Goal: Task Accomplishment & Management: Manage account settings

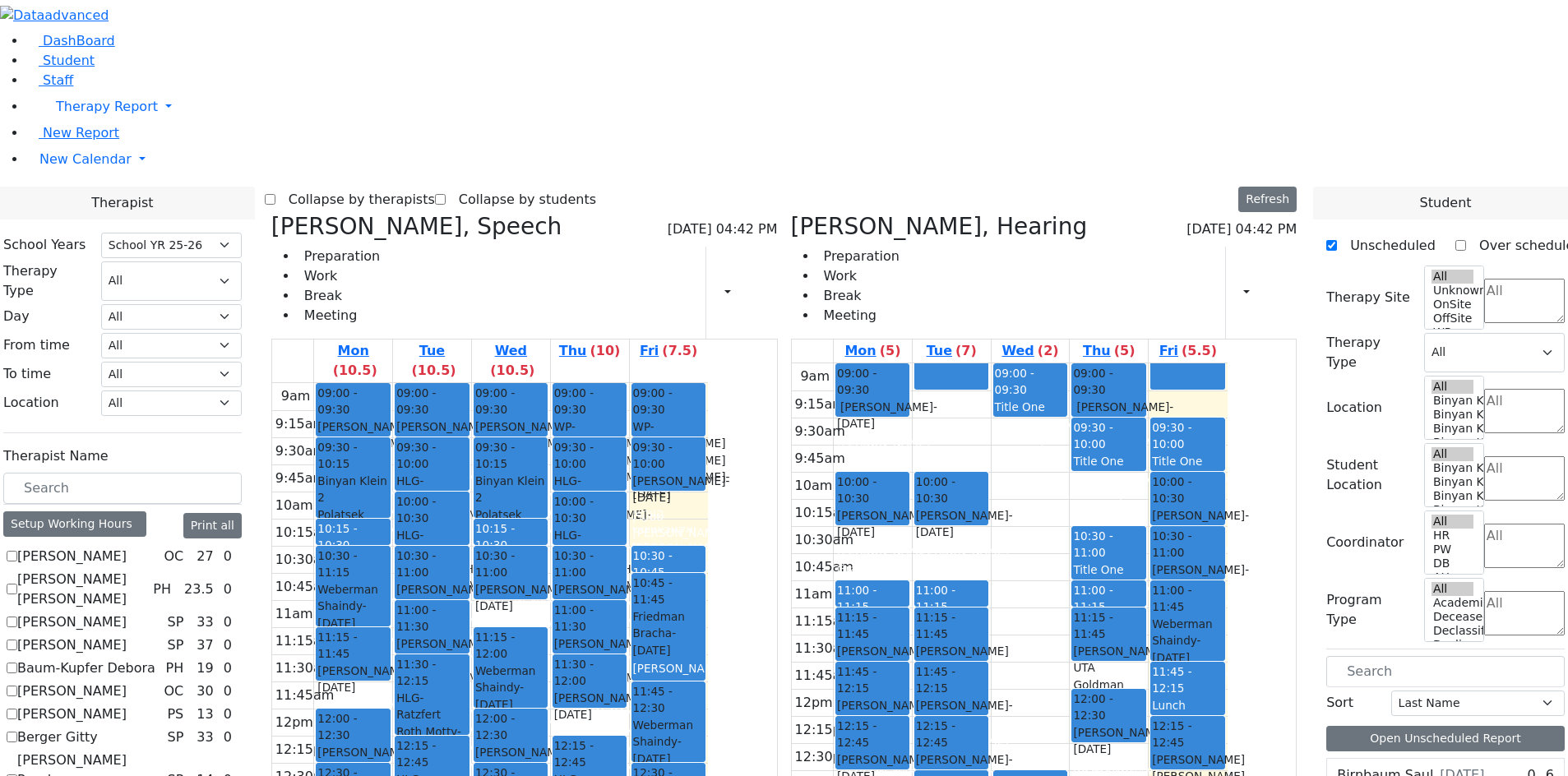
select select "212"
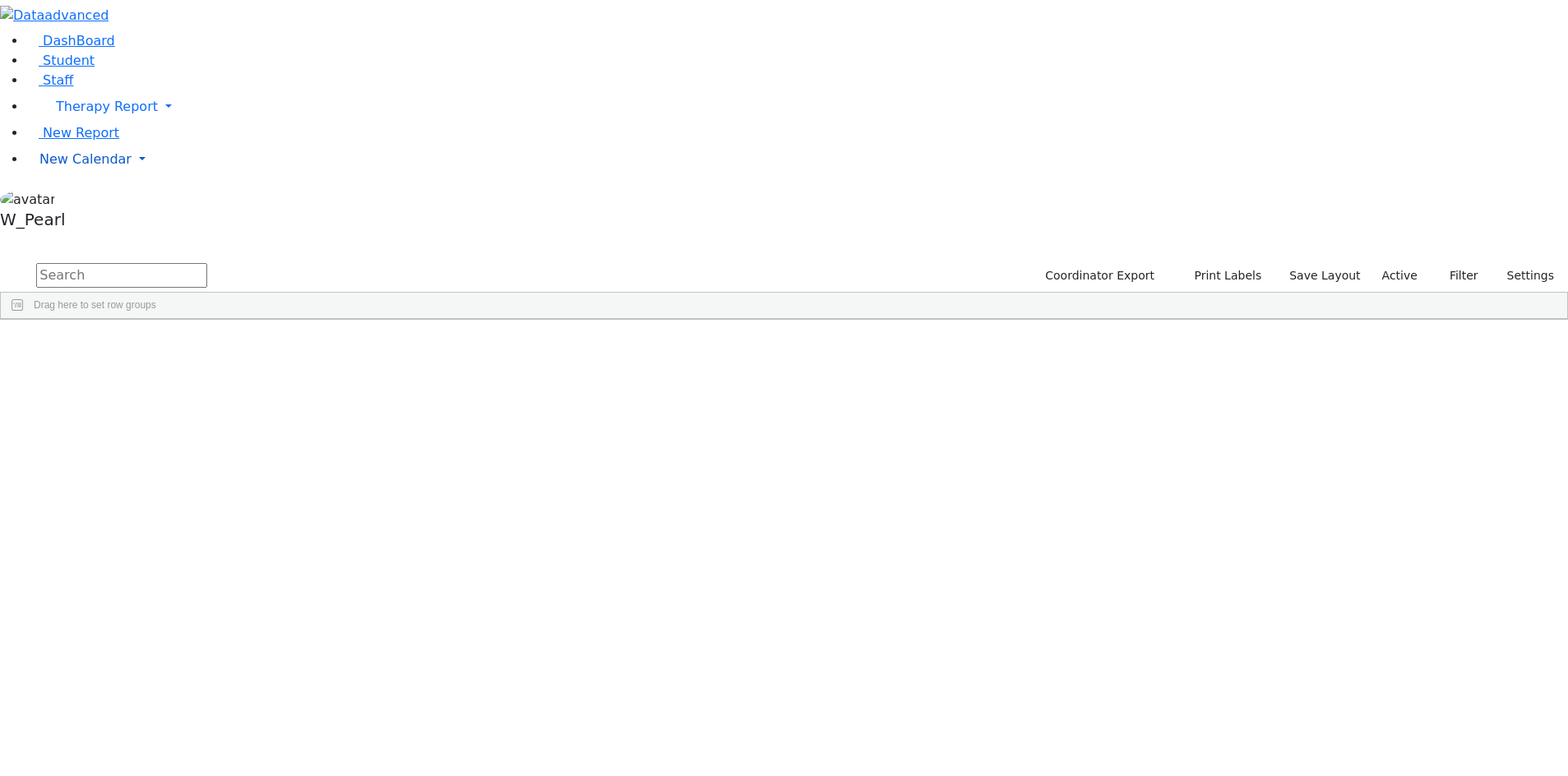
click at [81, 115] on span "New Calendar" at bounding box center [106, 106] width 102 height 15
click at [74, 200] on span "Calendar" at bounding box center [65, 192] width 59 height 15
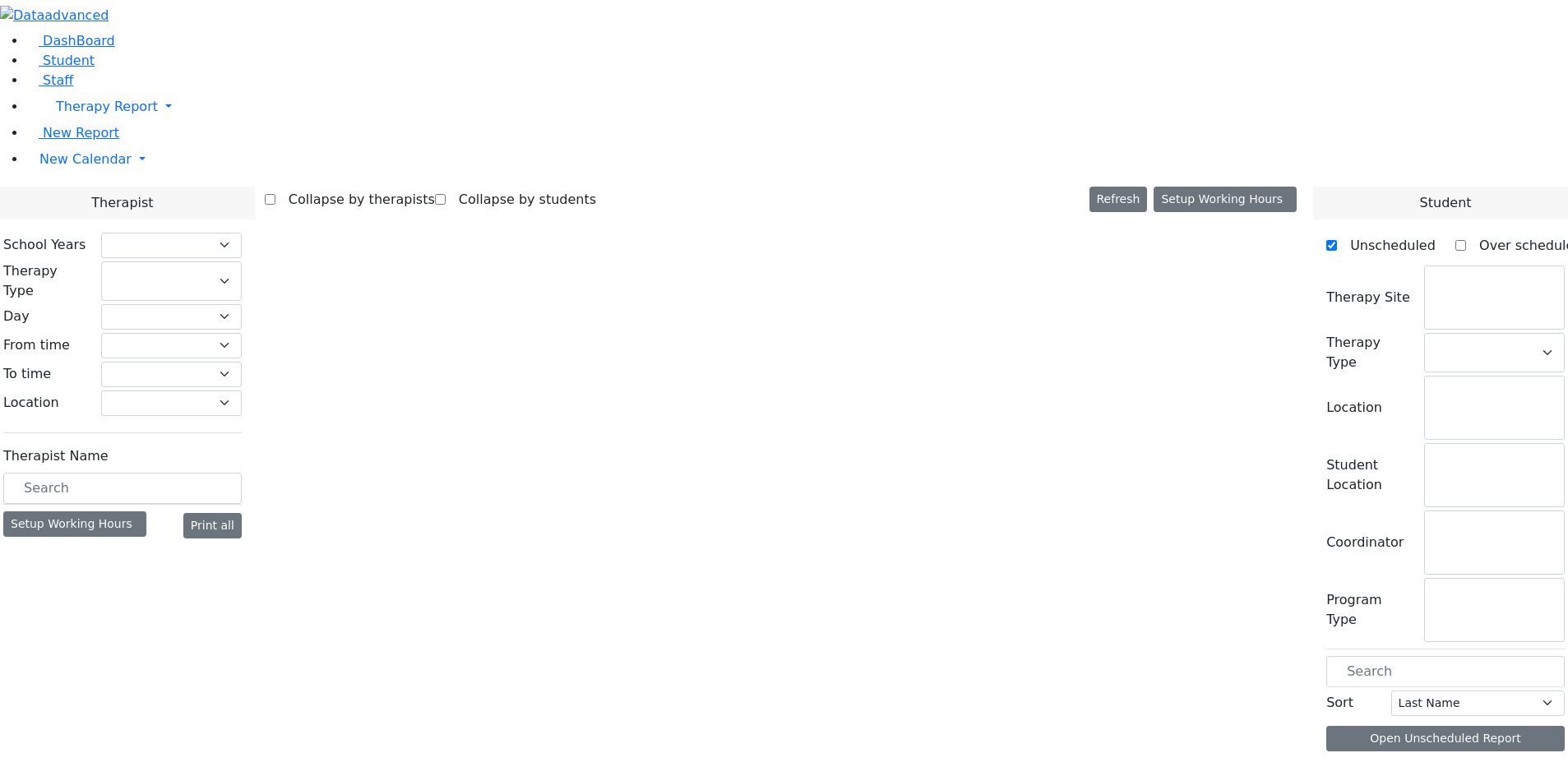
select select "212"
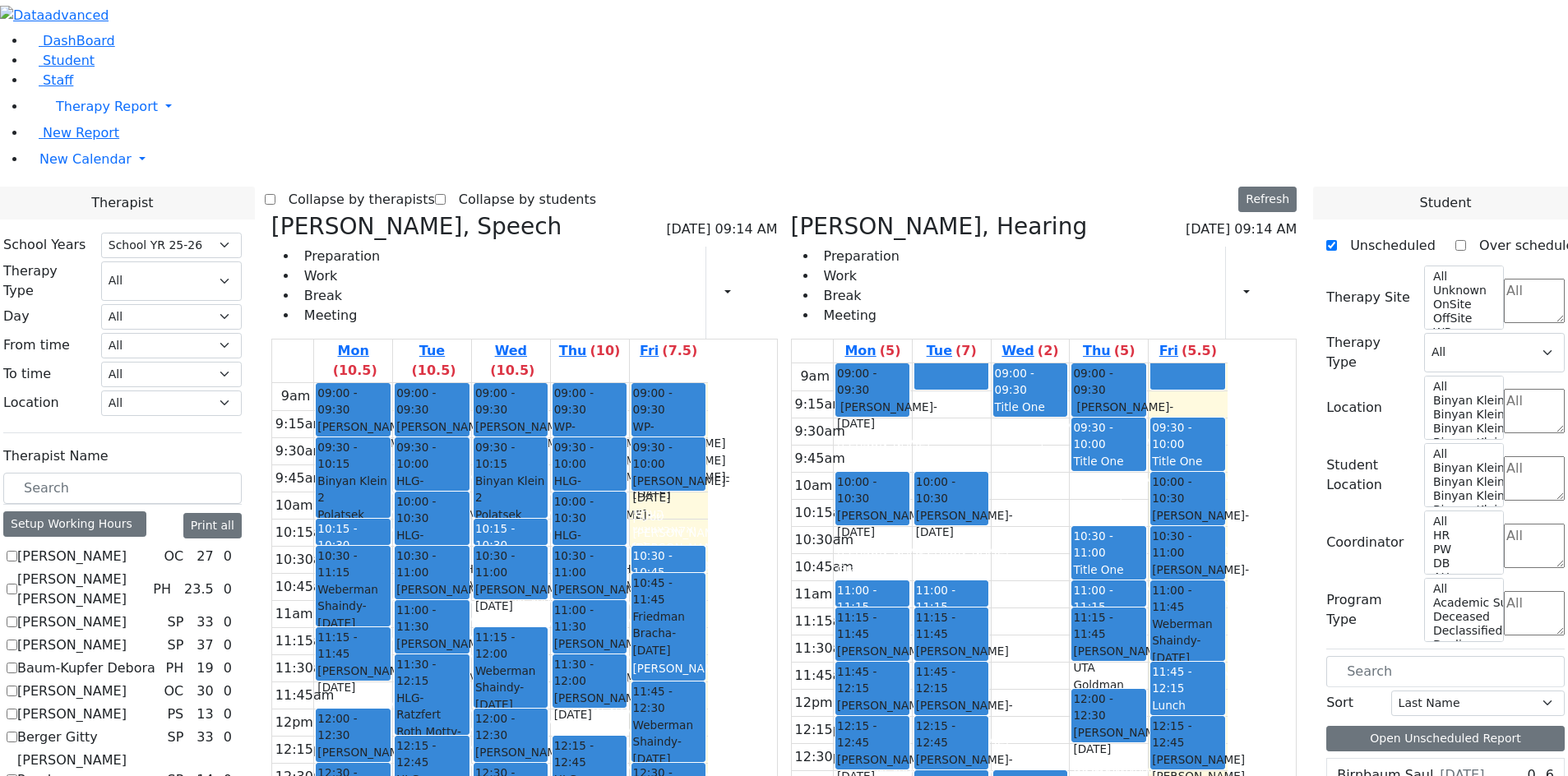
scroll to position [411, 0]
checkbox input "true"
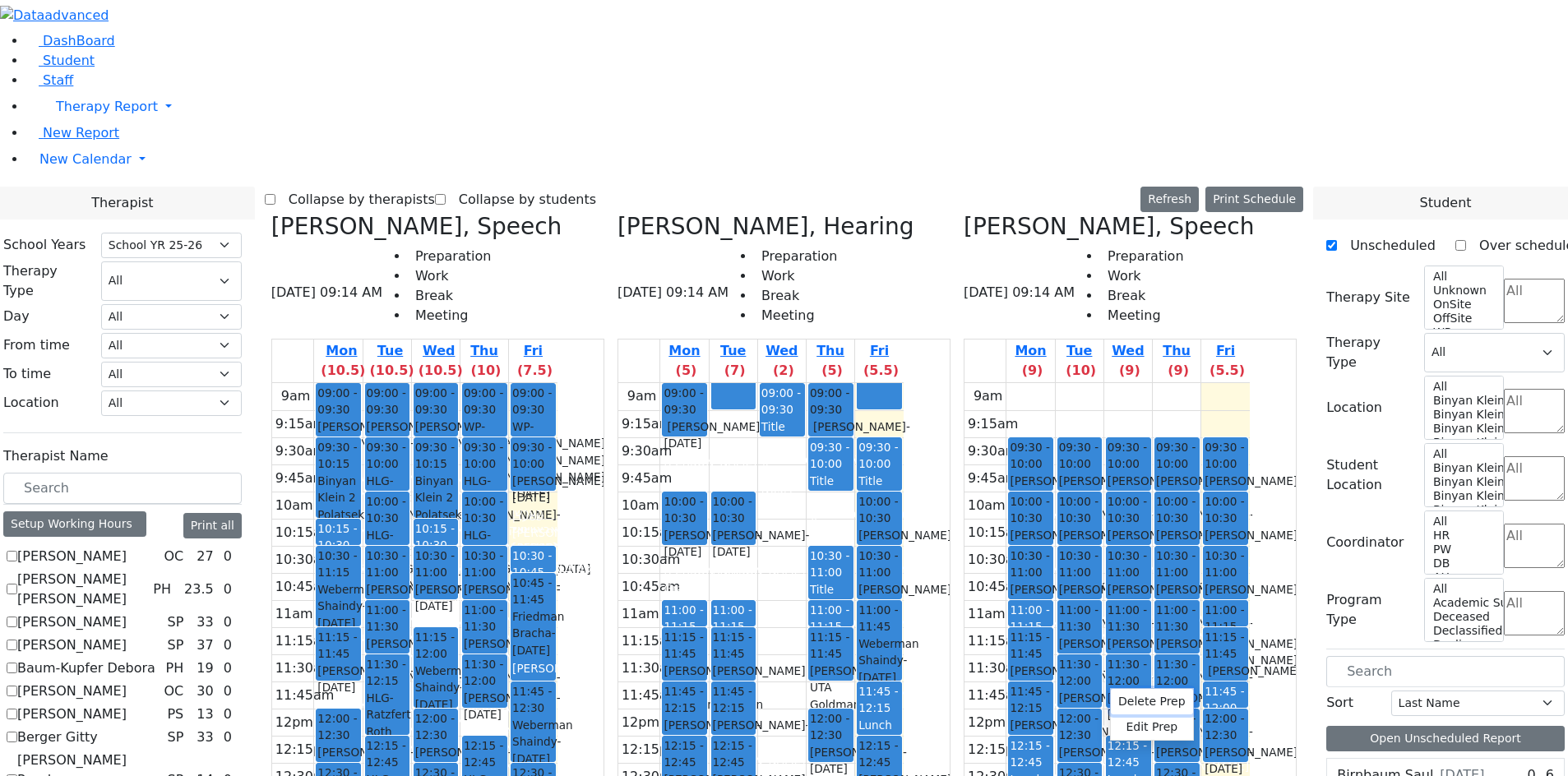
click at [1136, 698] on button "Delete Prep" at bounding box center [1152, 701] width 82 height 26
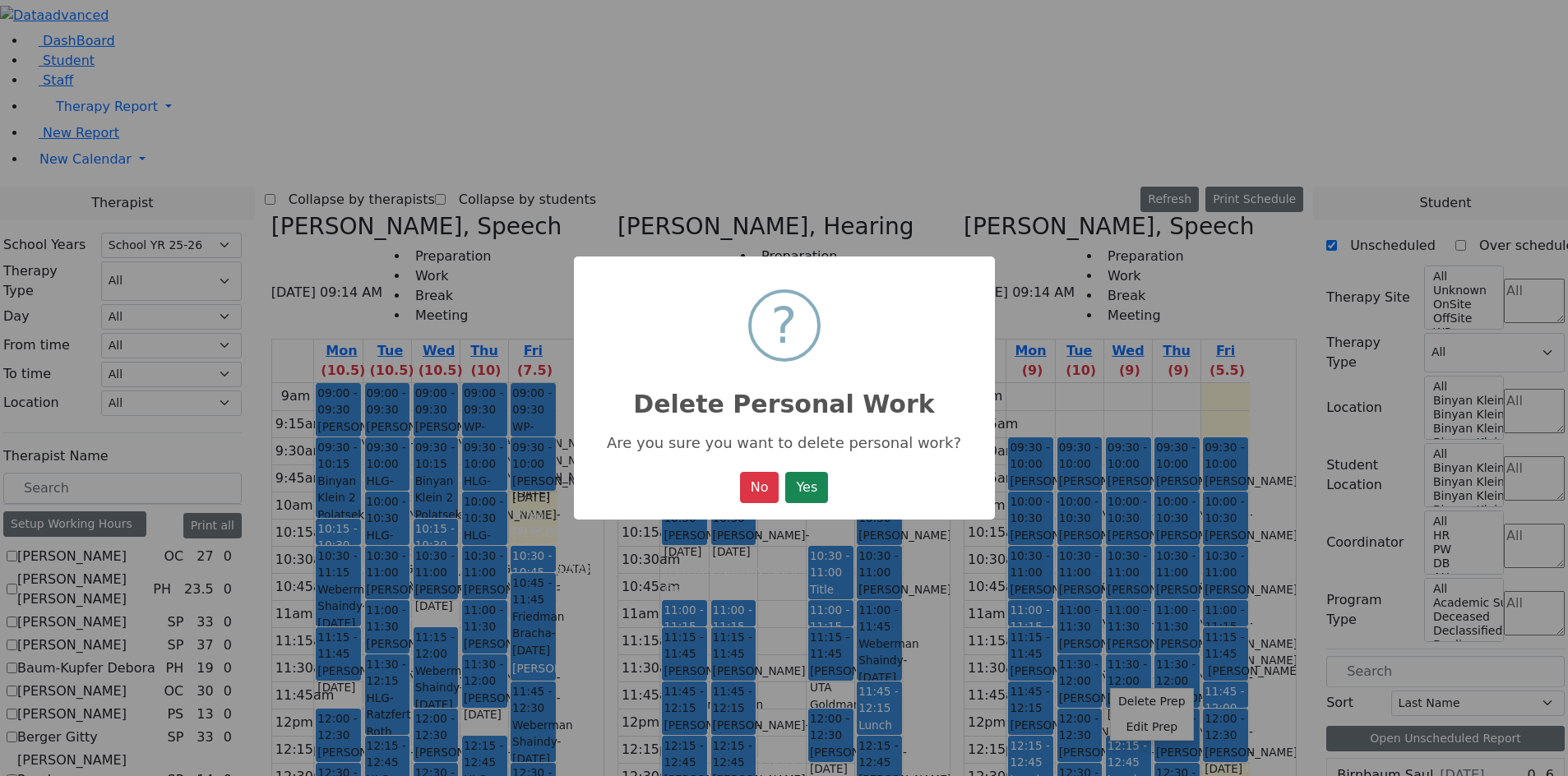
click at [785, 472] on button "Yes" at bounding box center [806, 487] width 43 height 32
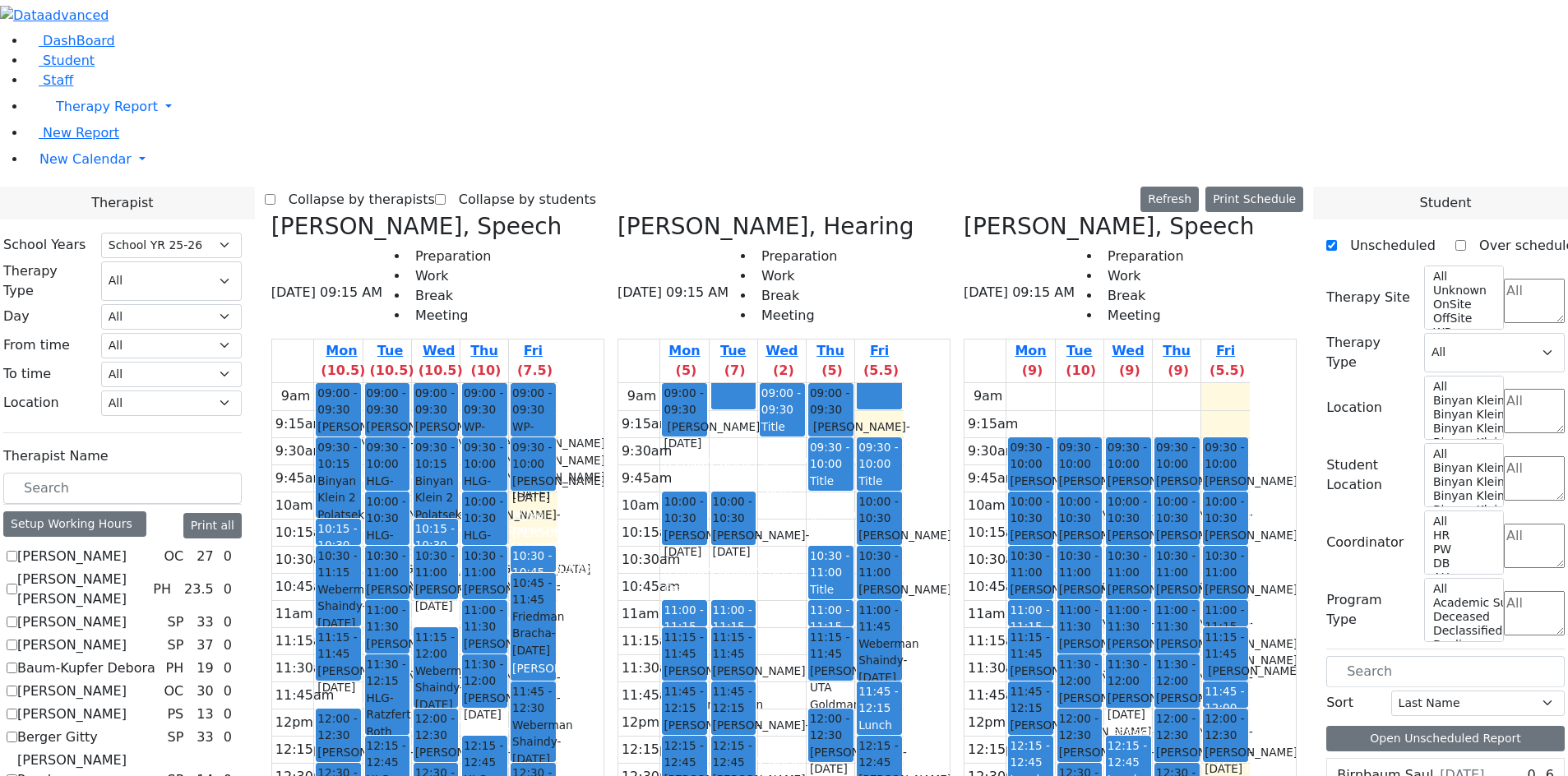
click at [1160, 725] on button "Delete Selected Schedule" at bounding box center [1231, 722] width 163 height 26
click at [1209, 724] on button "Delete Selected Schedule" at bounding box center [1278, 723] width 163 height 26
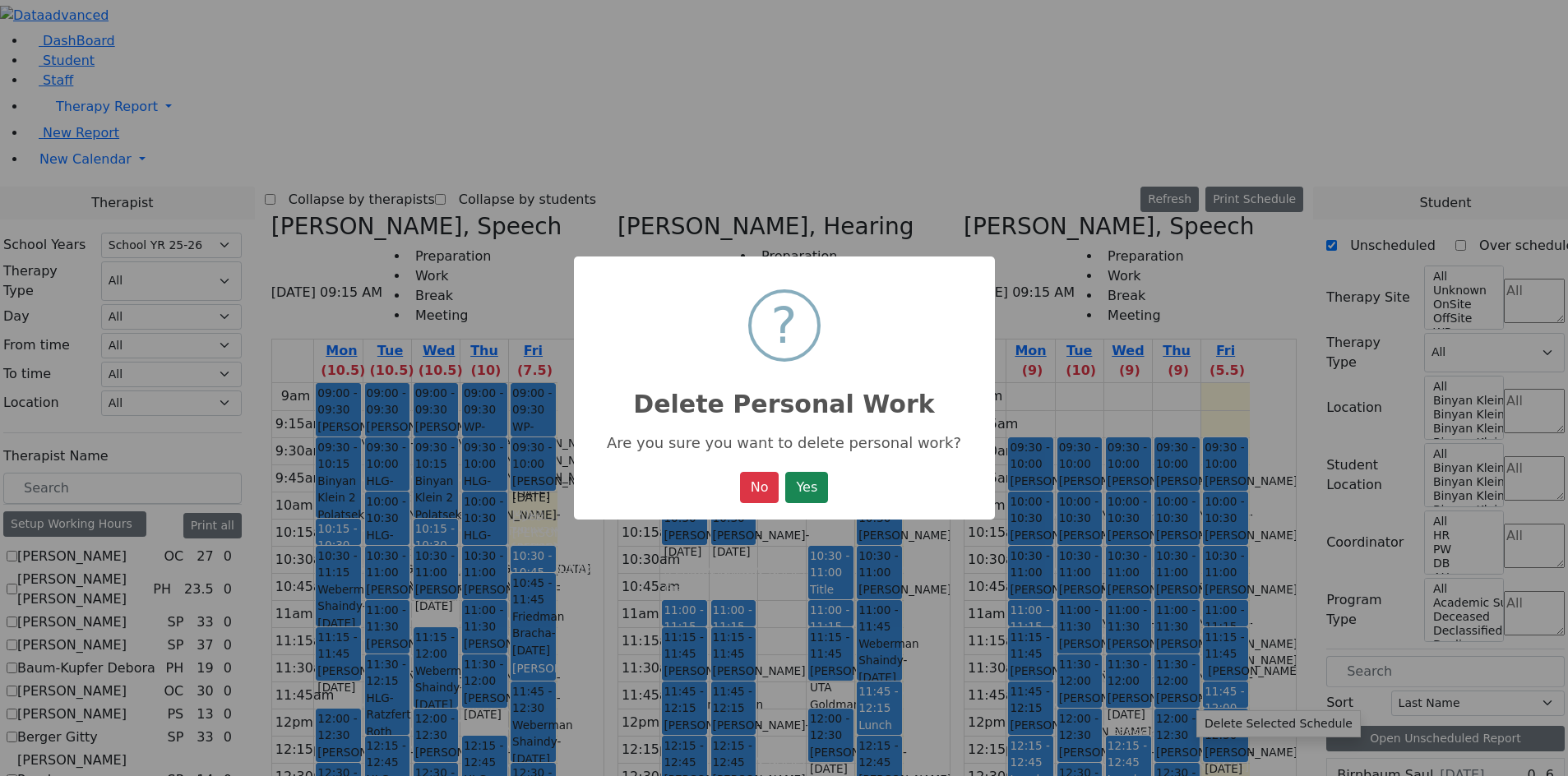
click at [785, 472] on button "Yes" at bounding box center [806, 487] width 43 height 32
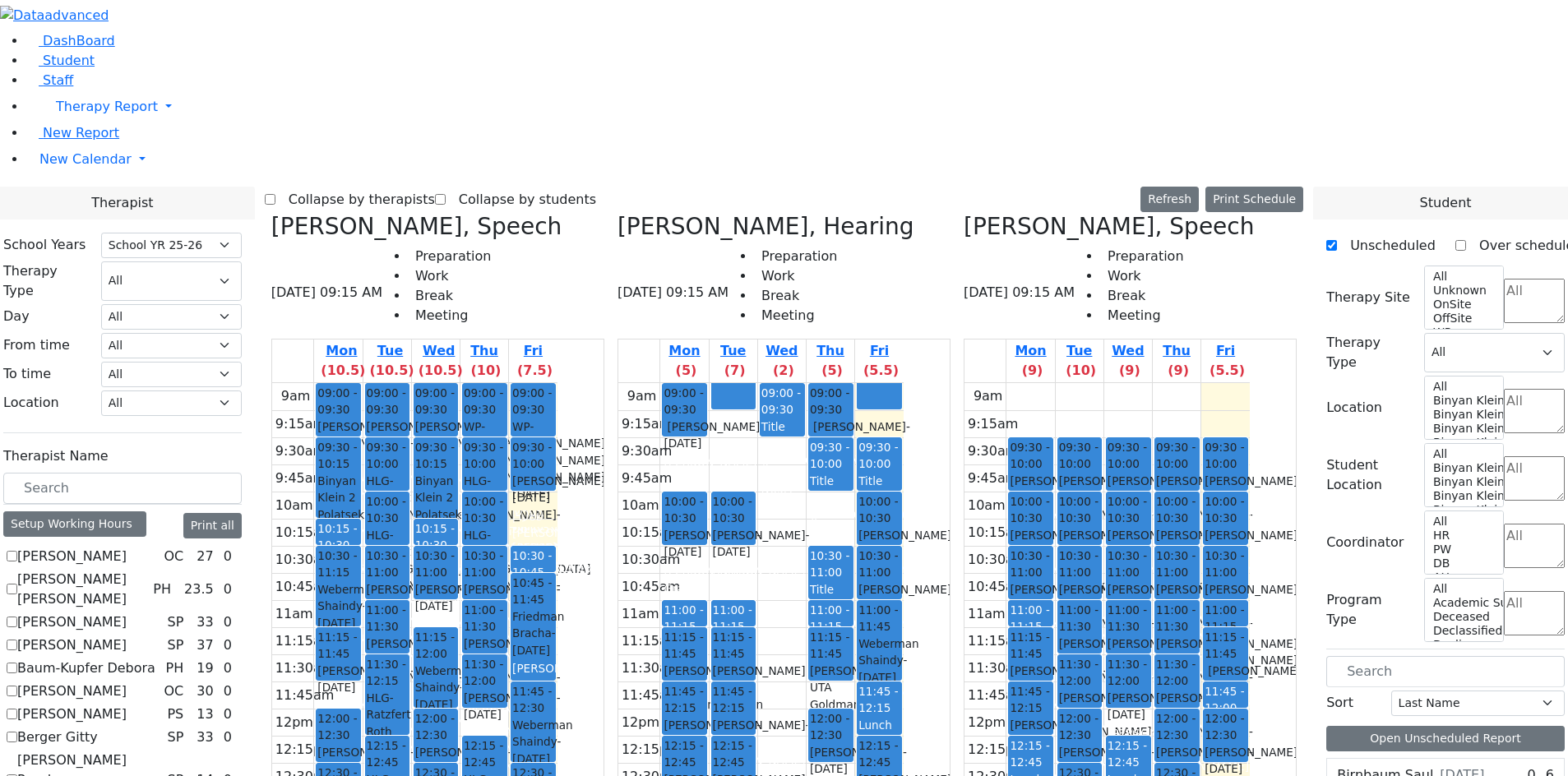
click at [1259, 724] on button "Delete Selected Schedule" at bounding box center [1324, 723] width 163 height 26
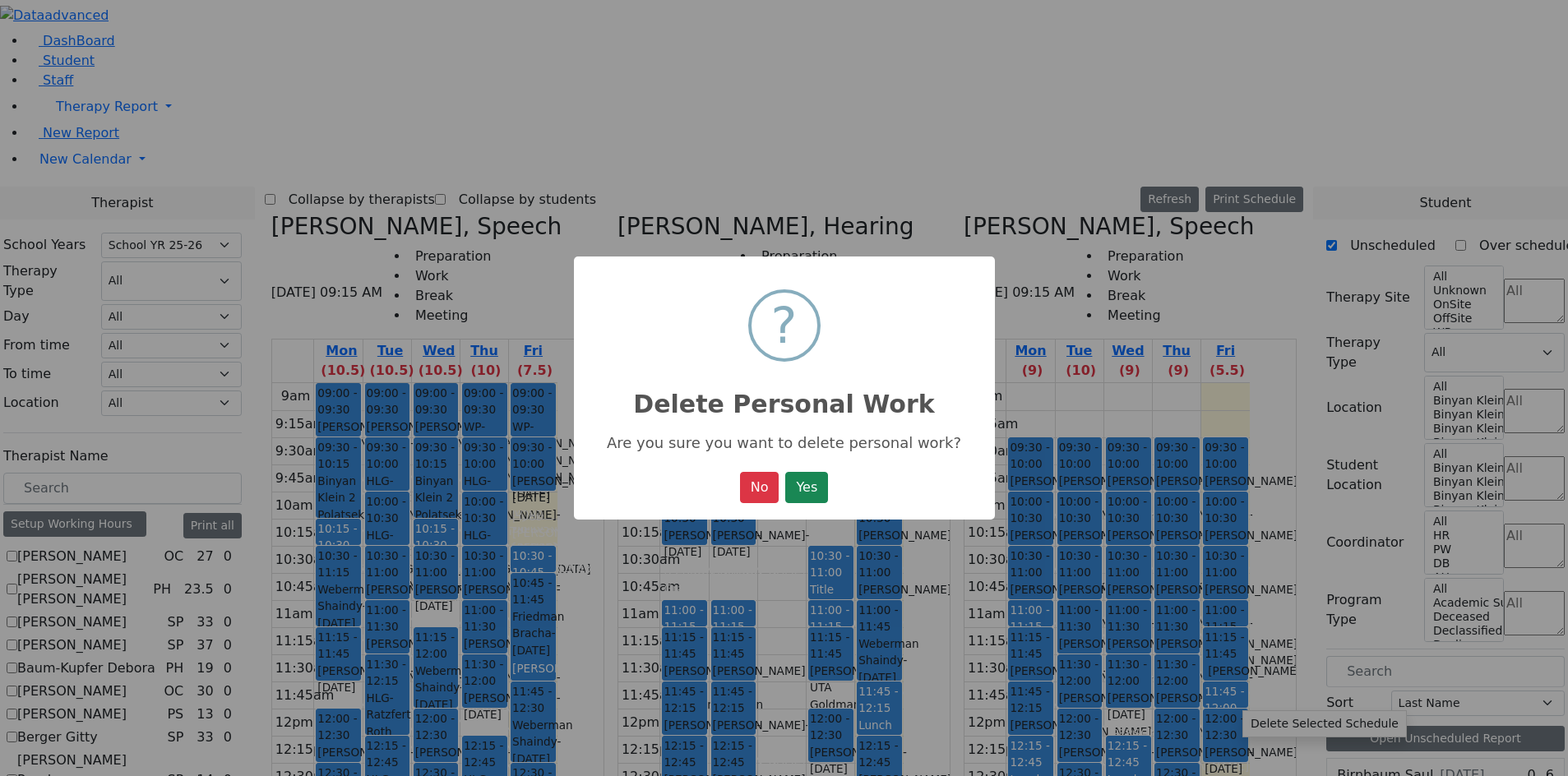
click at [785, 472] on button "Yes" at bounding box center [806, 487] width 43 height 32
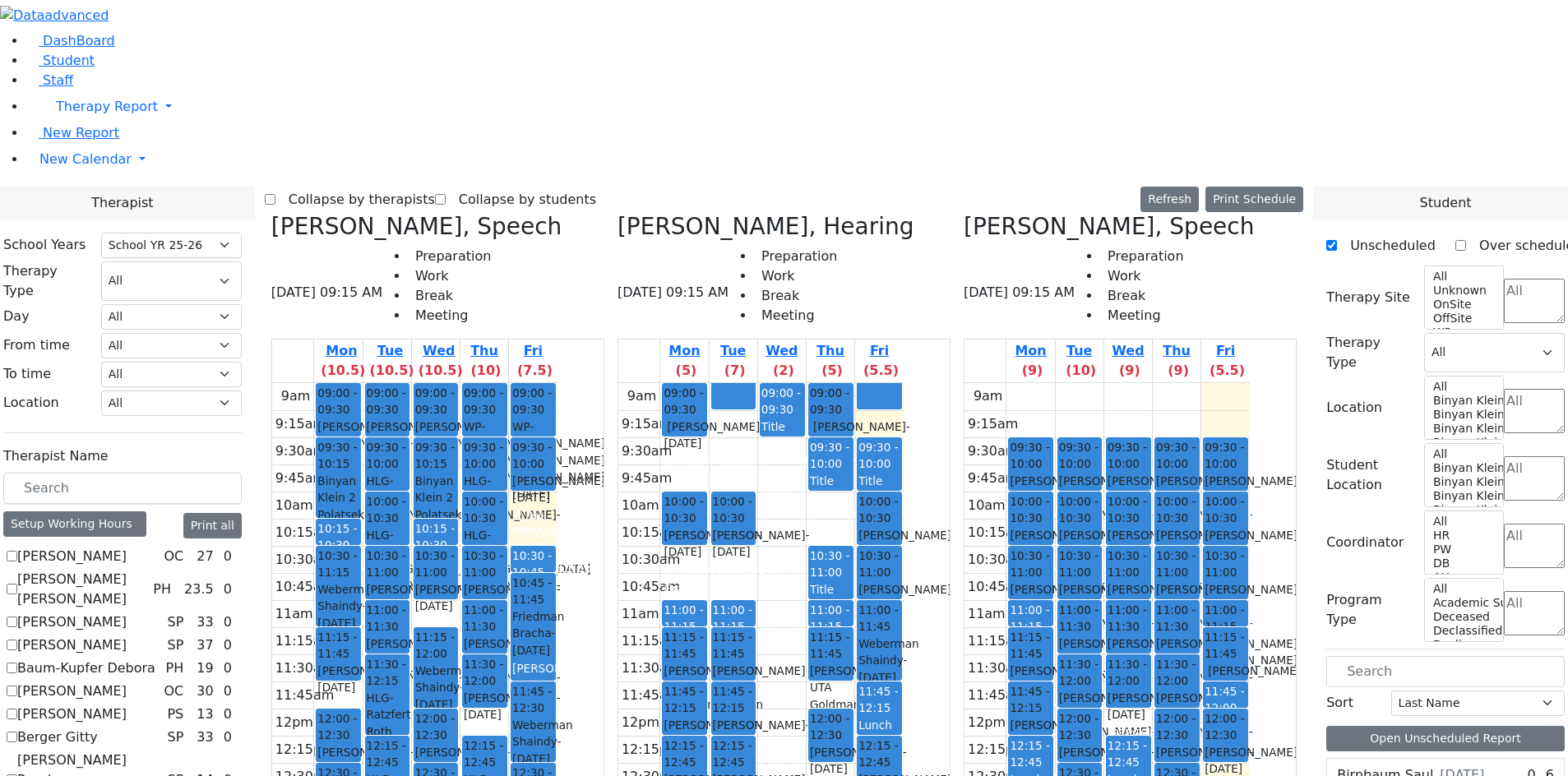
click at [1161, 690] on button "Delete Selected Schedule" at bounding box center [1234, 692] width 163 height 26
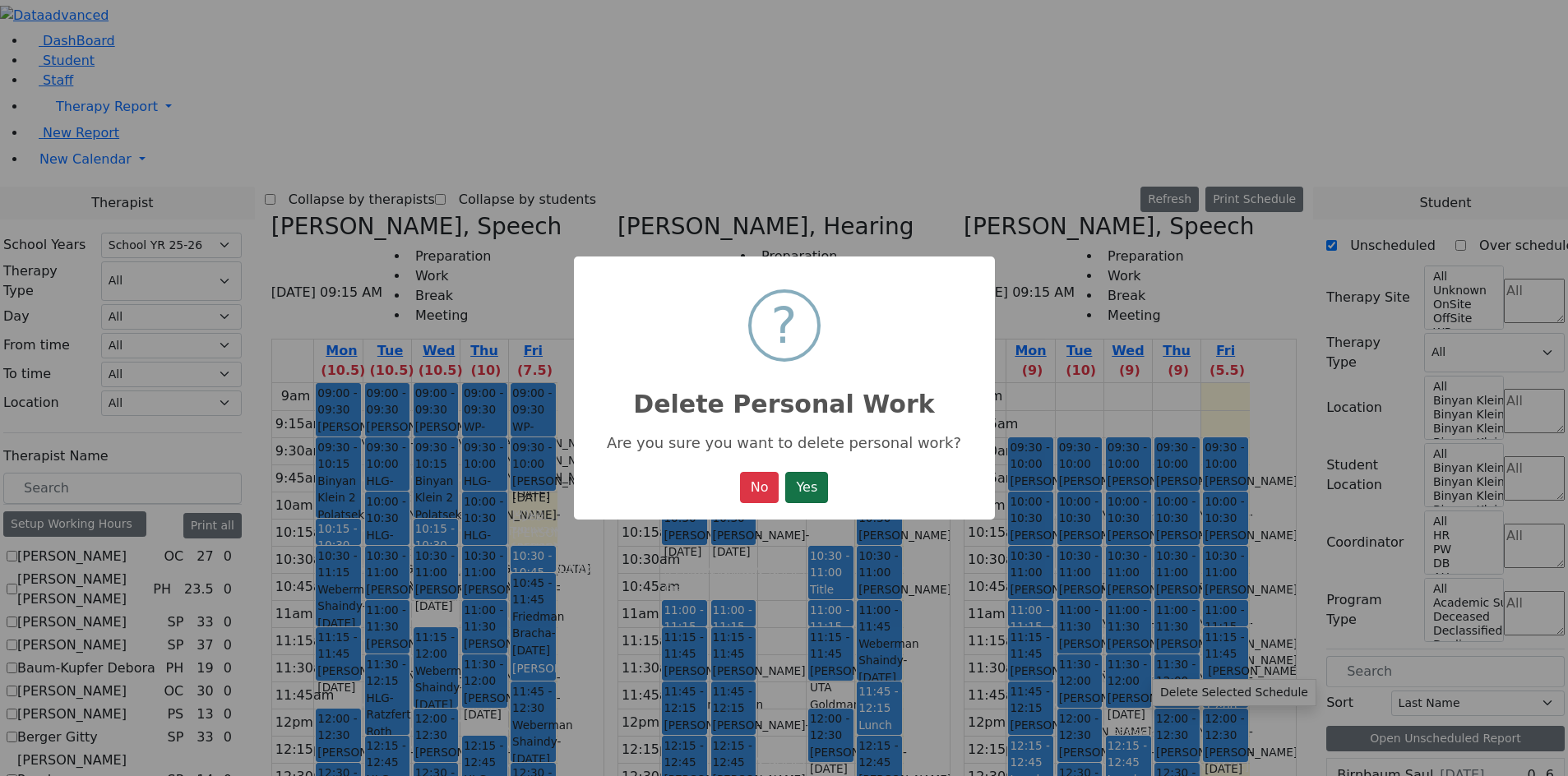
click at [796, 476] on button "Yes" at bounding box center [806, 487] width 43 height 32
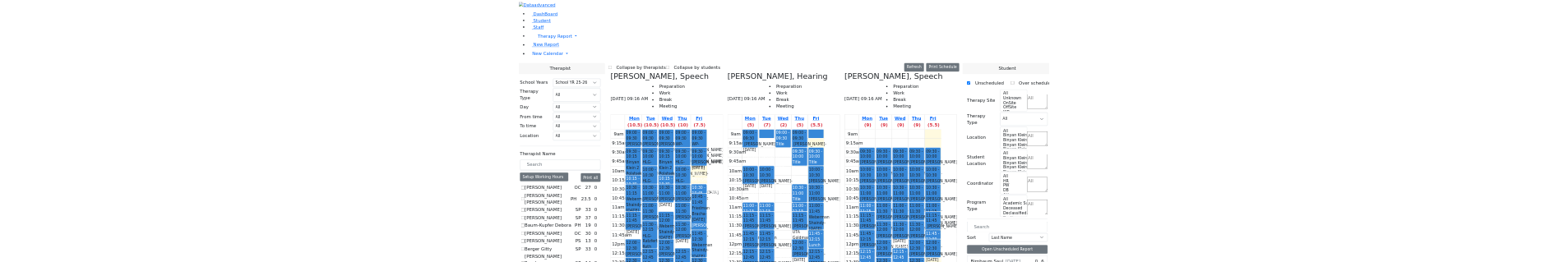
scroll to position [740, 0]
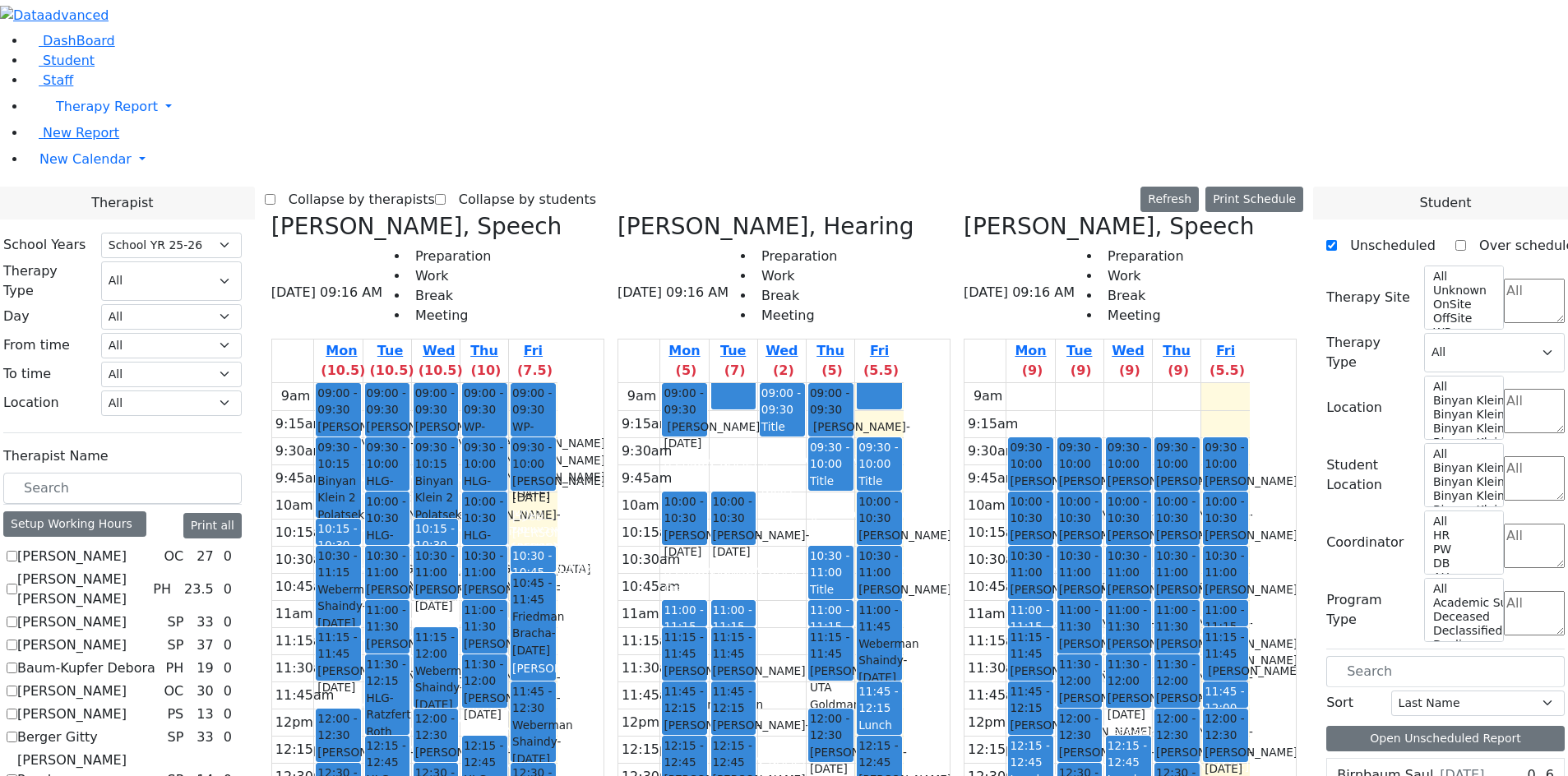
checkbox input "true"
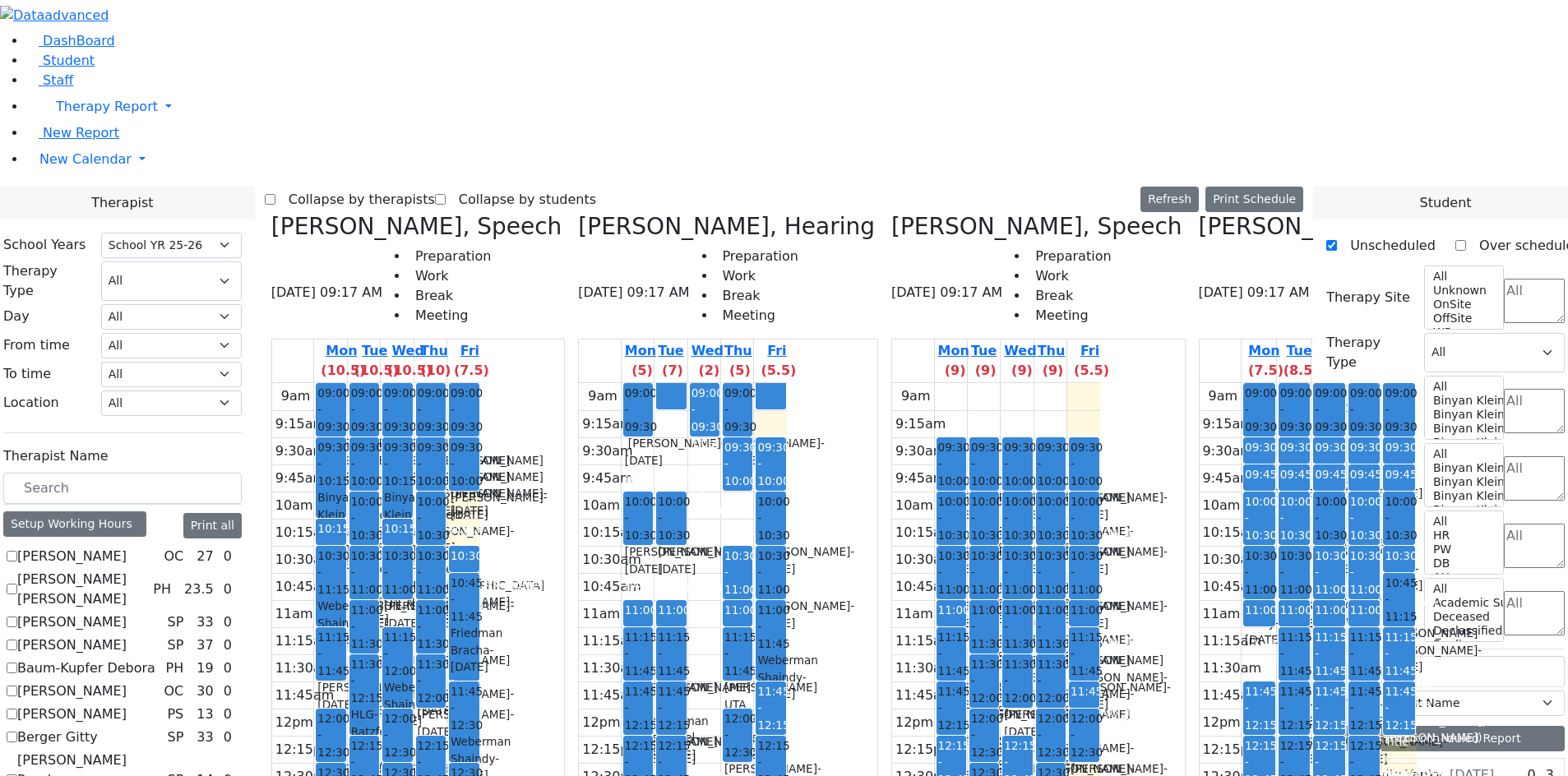
click at [435, 186] on label "Collapse by therapists" at bounding box center [355, 200] width 160 height 27
click at [275, 194] on input "Collapse by therapists" at bounding box center [270, 199] width 11 height 11
checkbox input "true"
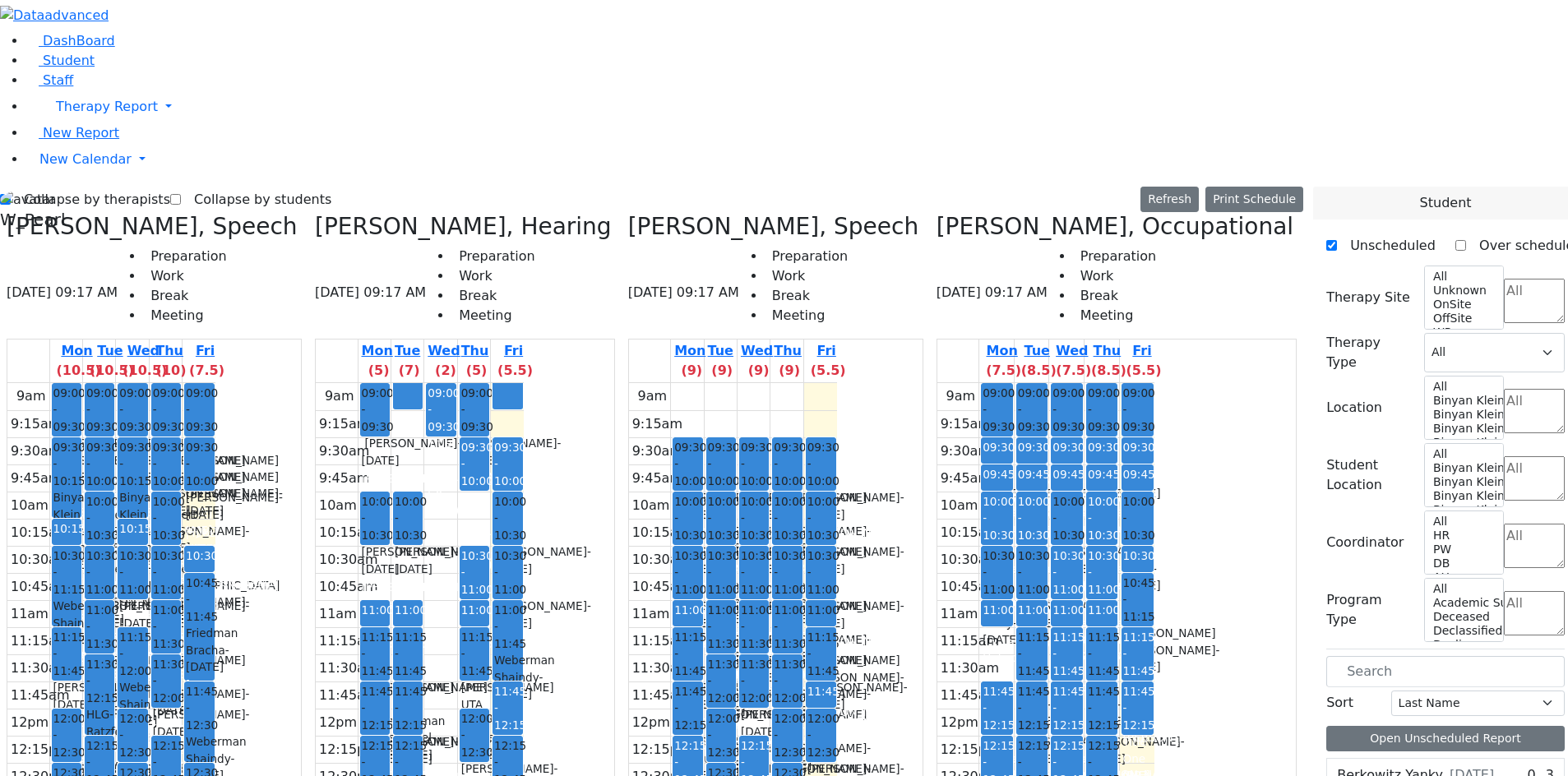
click at [272, 186] on label "Collapse by students" at bounding box center [255, 200] width 150 height 27
click at [181, 194] on input "Collapse by students" at bounding box center [175, 199] width 11 height 11
checkbox input "true"
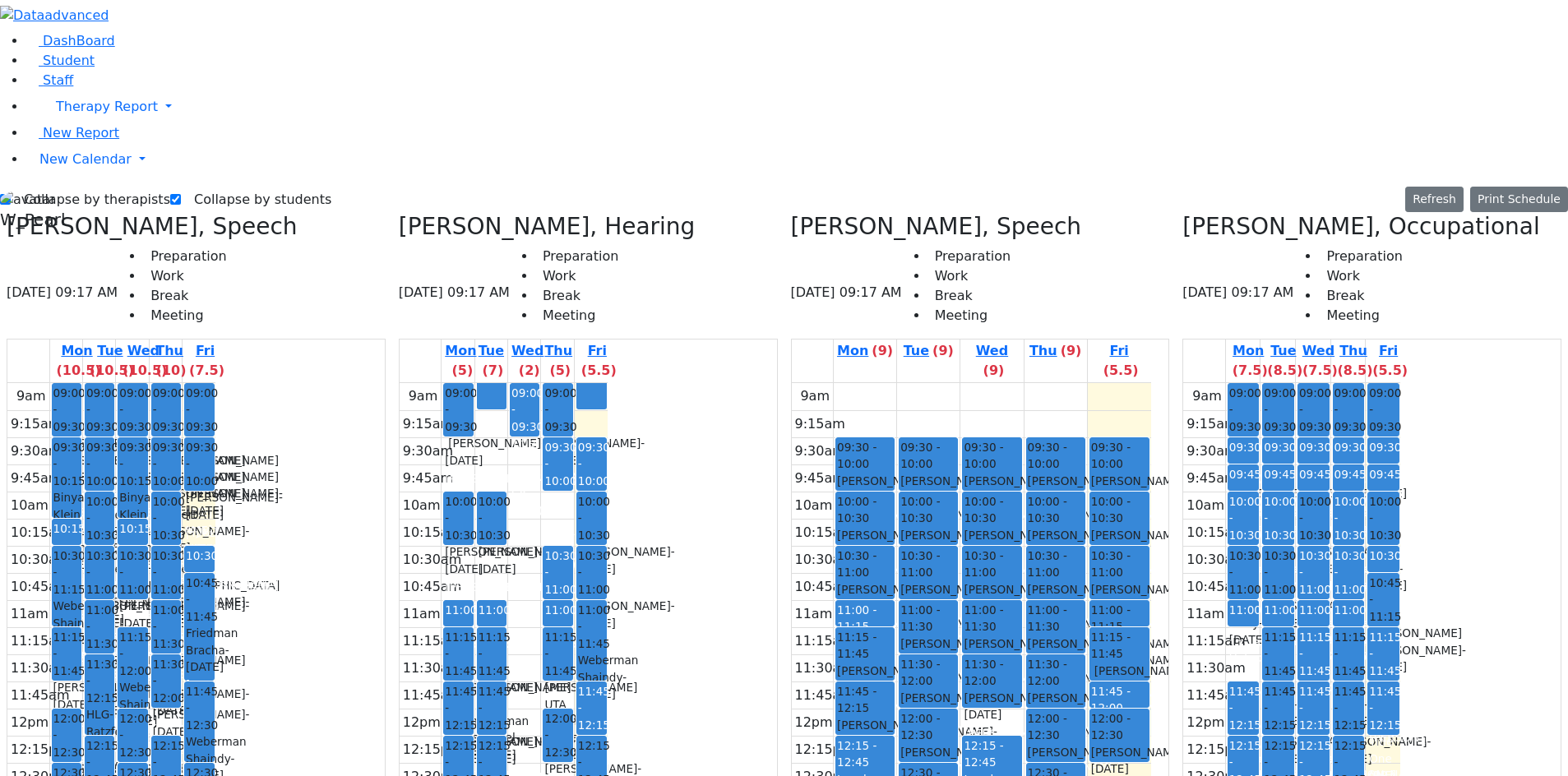
click at [1003, 708] on td at bounding box center [992, 722] width 317 height 27
